Goal: Task Accomplishment & Management: Manage account settings

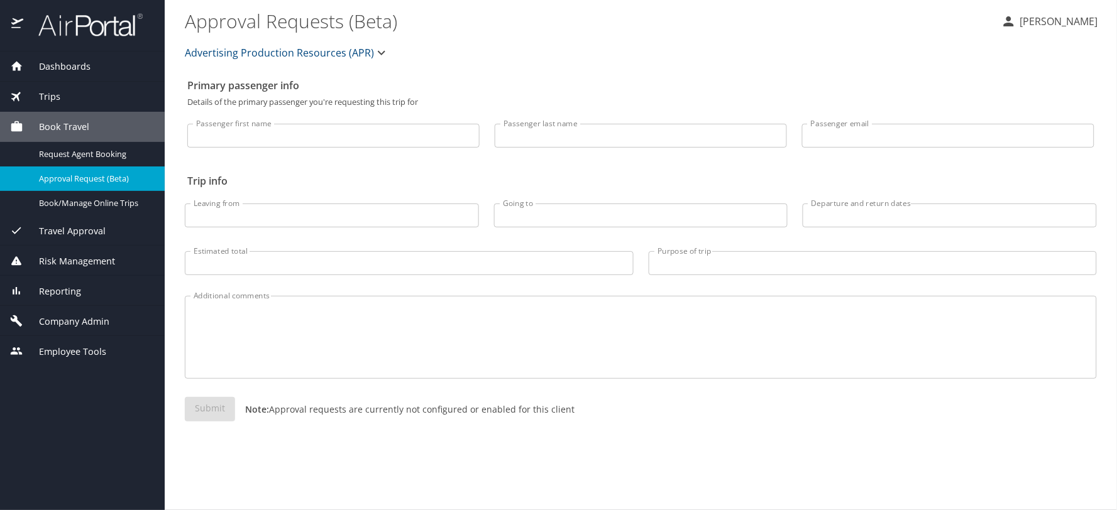
click at [275, 137] on input "Passenger first name" at bounding box center [333, 136] width 292 height 24
type input "[PERSON_NAME]"
click at [80, 317] on span "Company Admin" at bounding box center [66, 322] width 86 height 14
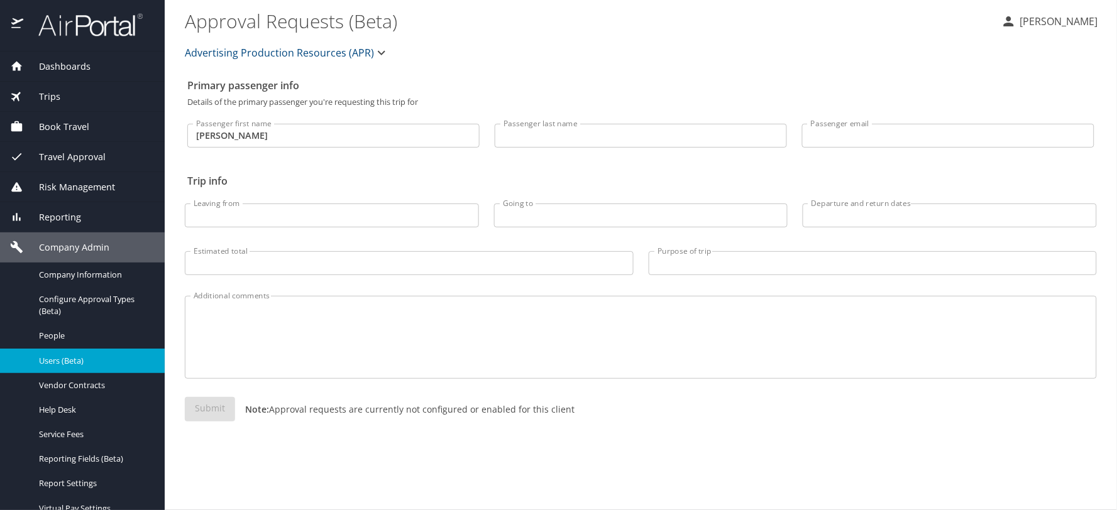
click at [73, 361] on span "Users (Beta)" at bounding box center [94, 361] width 111 height 12
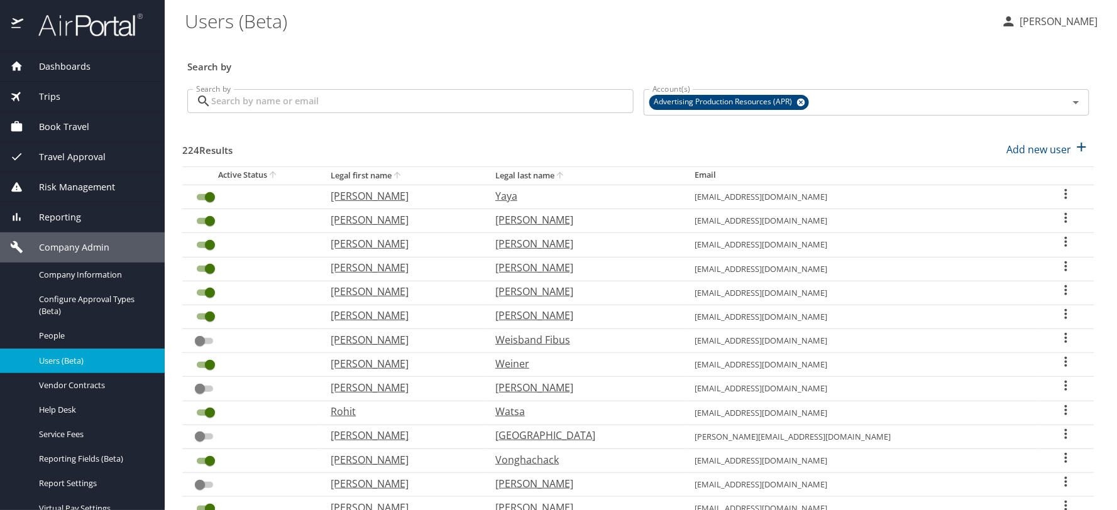
click at [391, 104] on input "Search by" at bounding box center [422, 101] width 422 height 24
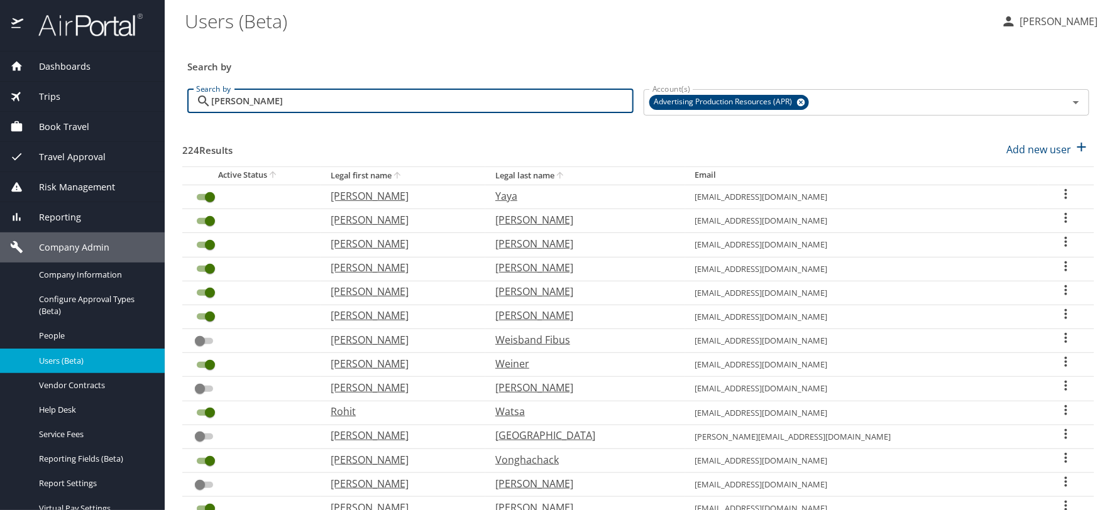
type input "[PERSON_NAME]"
checkbox input "false"
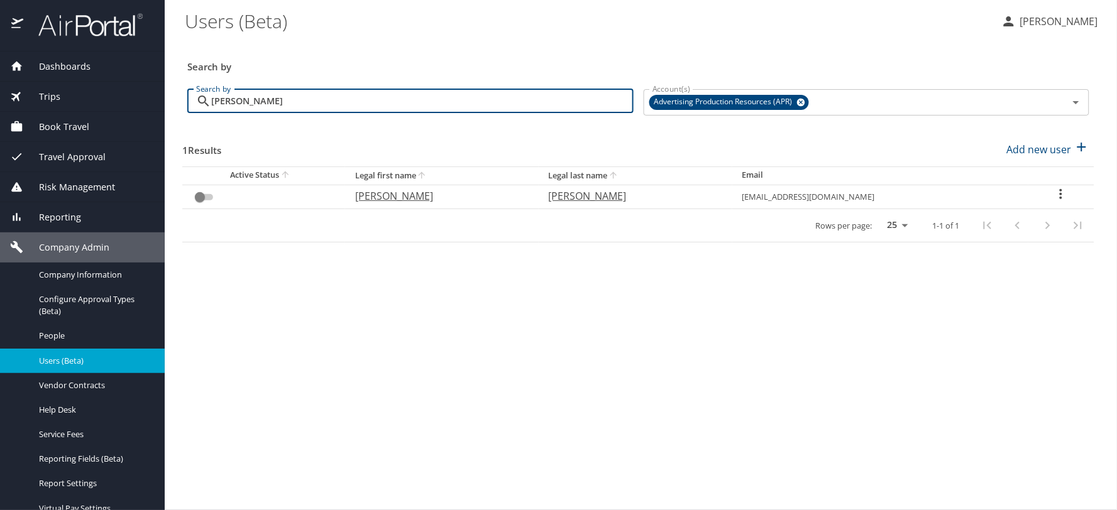
drag, startPoint x: 245, startPoint y: 104, endPoint x: 155, endPoint y: 104, distance: 90.5
click at [155, 104] on div "Dashboards AirPortal 360™ Manager My Travel Dashboard Trips Airtinerary® Lookup…" at bounding box center [558, 255] width 1117 height 510
type input "p"
checkbox input "true"
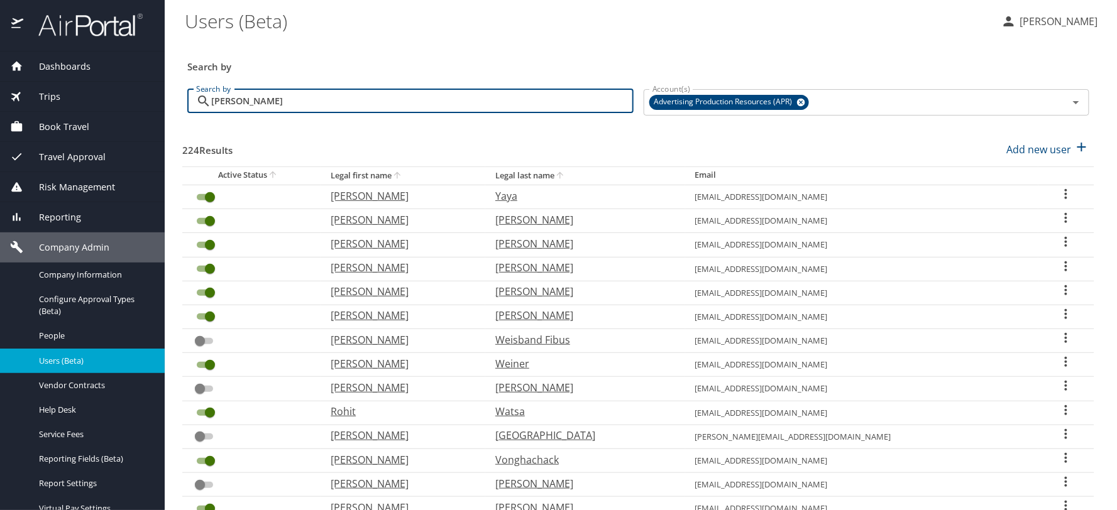
type input "[PERSON_NAME]"
checkbox input "false"
